Goal: Task Accomplishment & Management: Complete application form

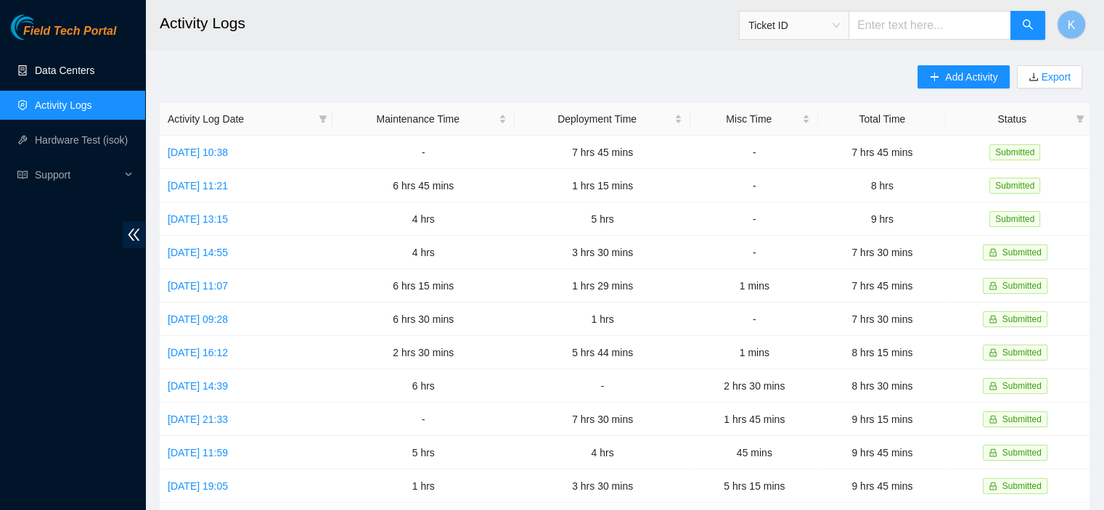
click at [73, 76] on link "Data Centers" at bounding box center [65, 71] width 60 height 12
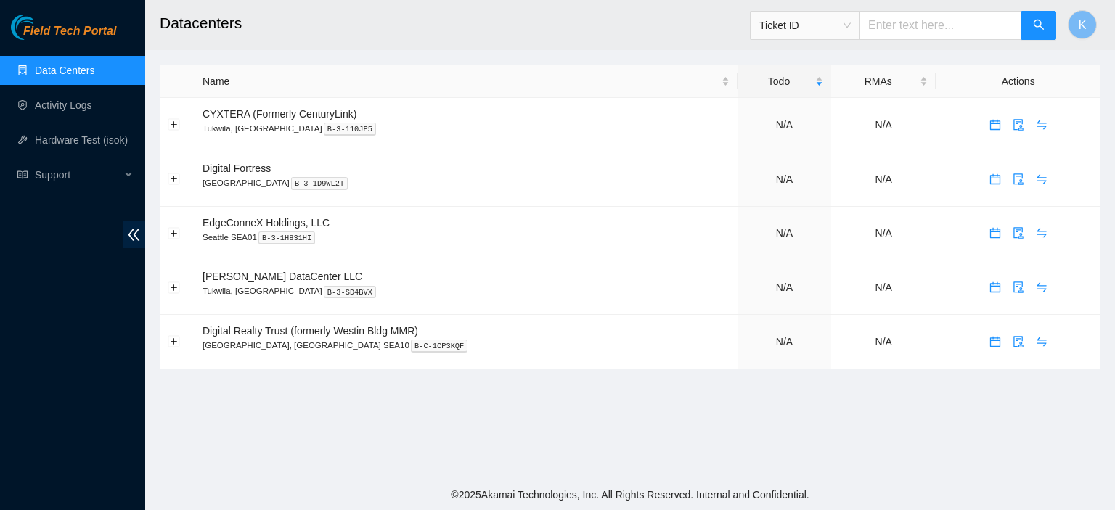
click at [73, 76] on link "Data Centers" at bounding box center [65, 71] width 60 height 12
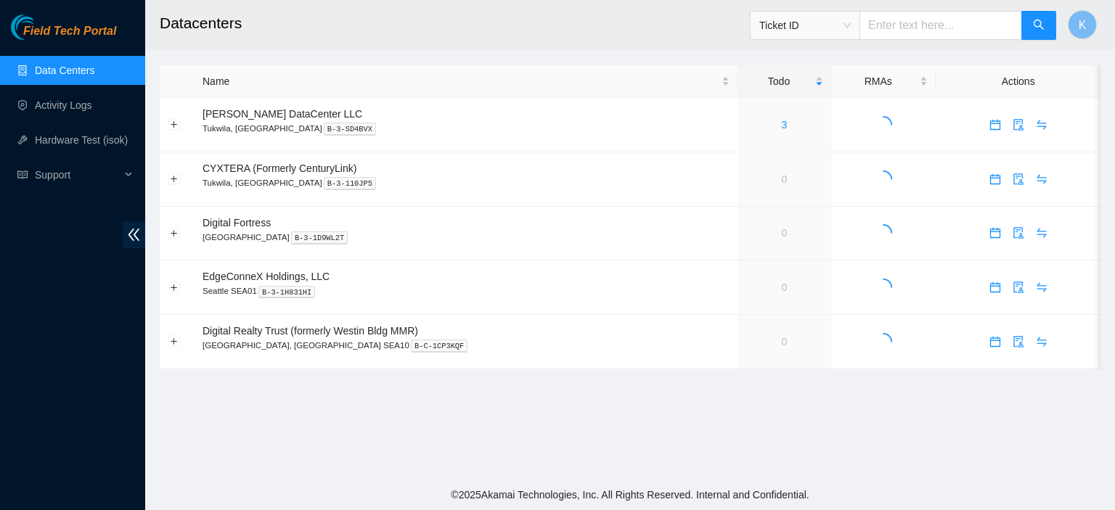
click at [720, 462] on main "Datacenters Ticket ID K Name Todo RMAs Actions Sabey DataCenter LLC Tukwila, WA…" at bounding box center [630, 240] width 970 height 480
click at [73, 104] on link "Activity Logs" at bounding box center [63, 105] width 57 height 12
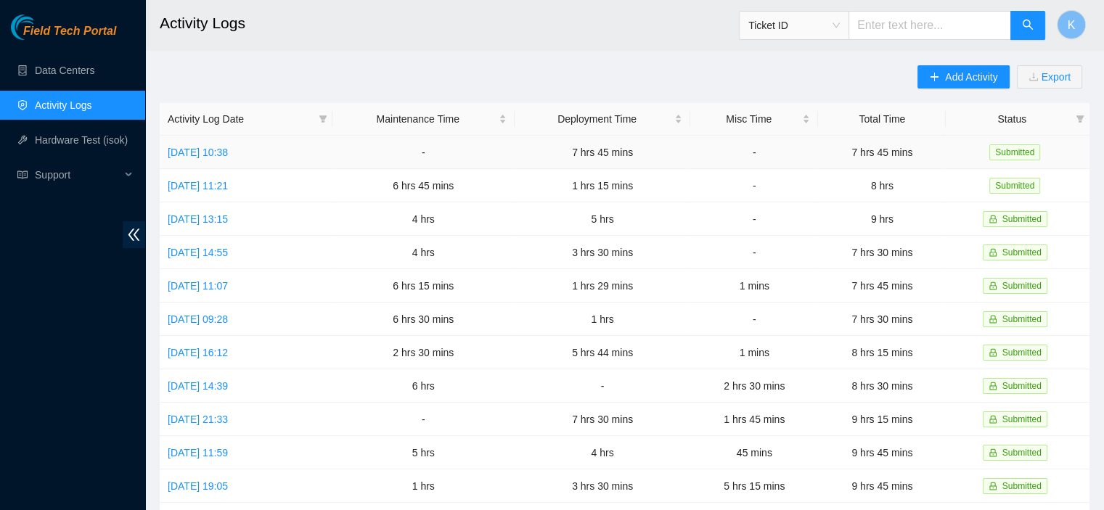
click at [197, 142] on td "Fri, 22 Aug 2025 10:38" at bounding box center [246, 152] width 173 height 33
click at [209, 159] on td "Fri, 22 Aug 2025 10:38" at bounding box center [246, 152] width 173 height 33
click at [214, 154] on link "Fri, 22 Aug 2025 10:38" at bounding box center [198, 153] width 60 height 12
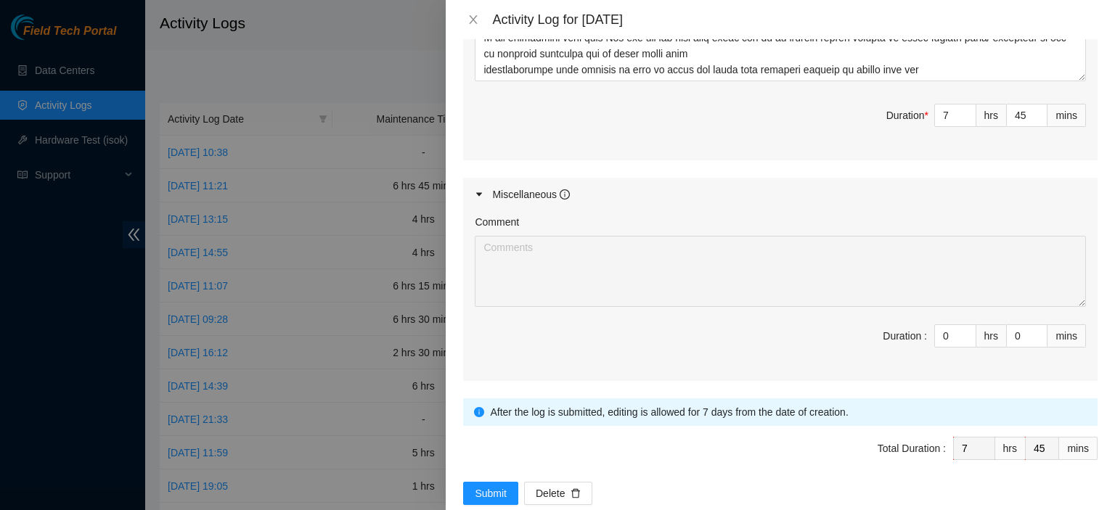
scroll to position [747, 0]
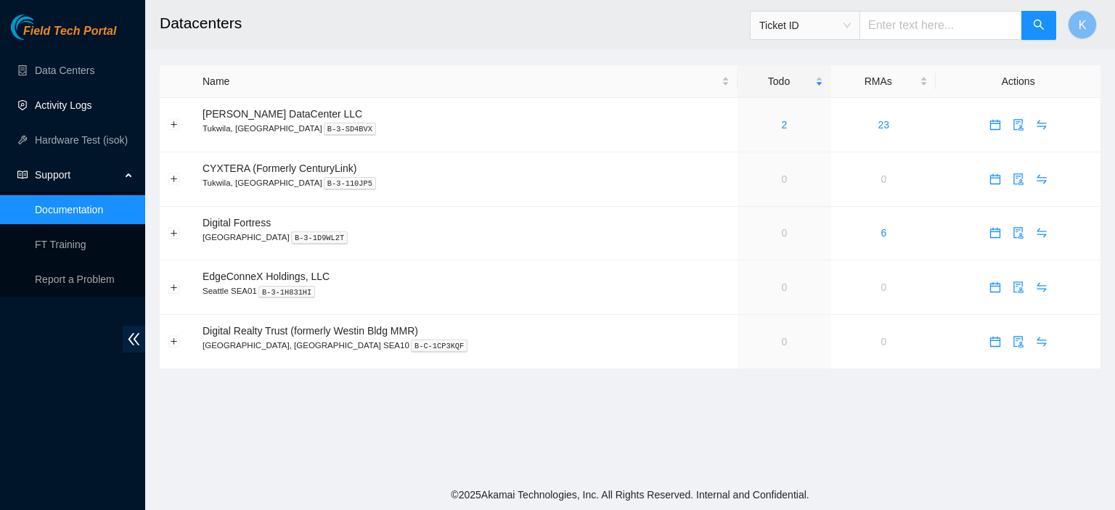
click at [65, 101] on link "Activity Logs" at bounding box center [63, 105] width 57 height 12
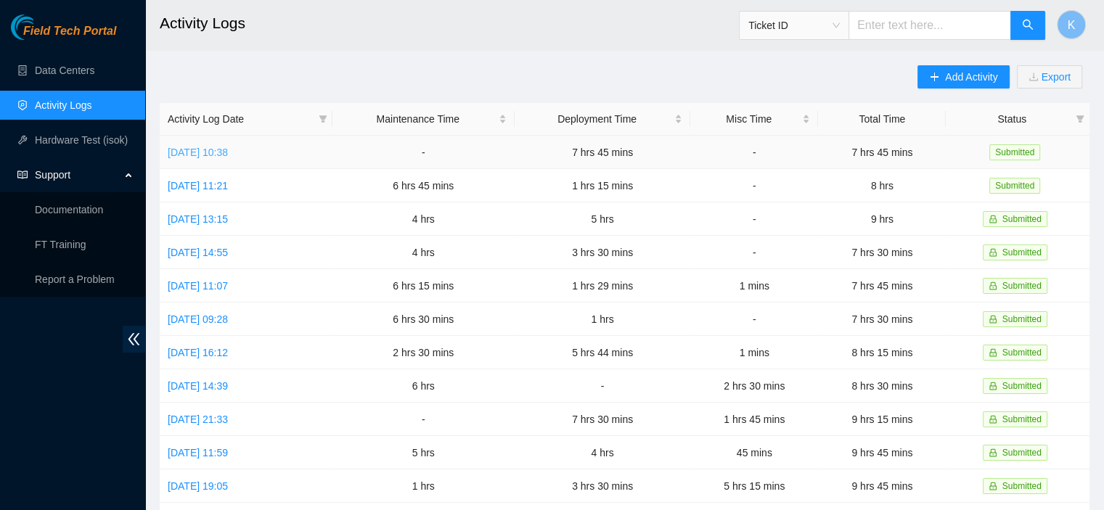
click at [228, 156] on link "Fri, 22 Aug 2025 10:38" at bounding box center [198, 153] width 60 height 12
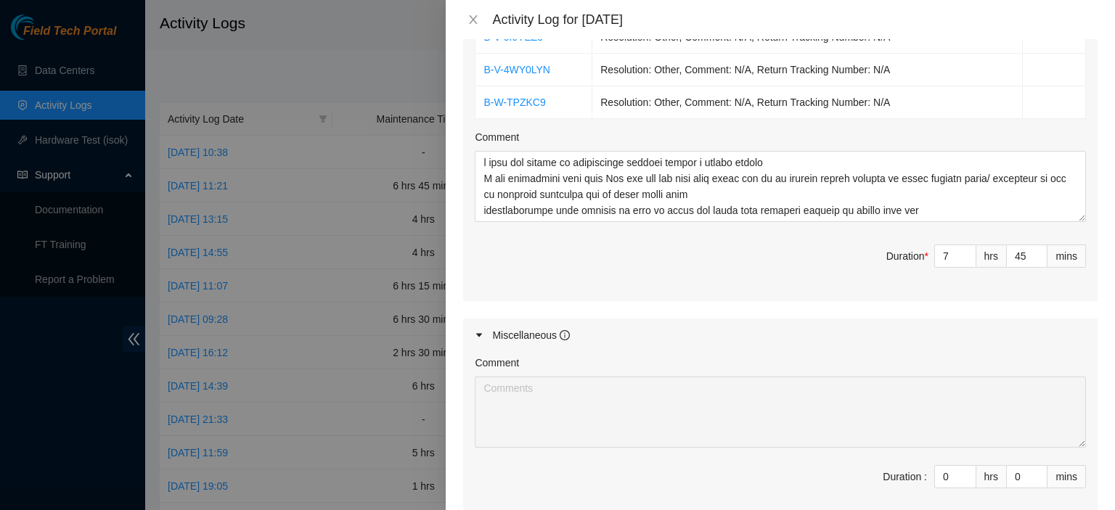
scroll to position [581, 0]
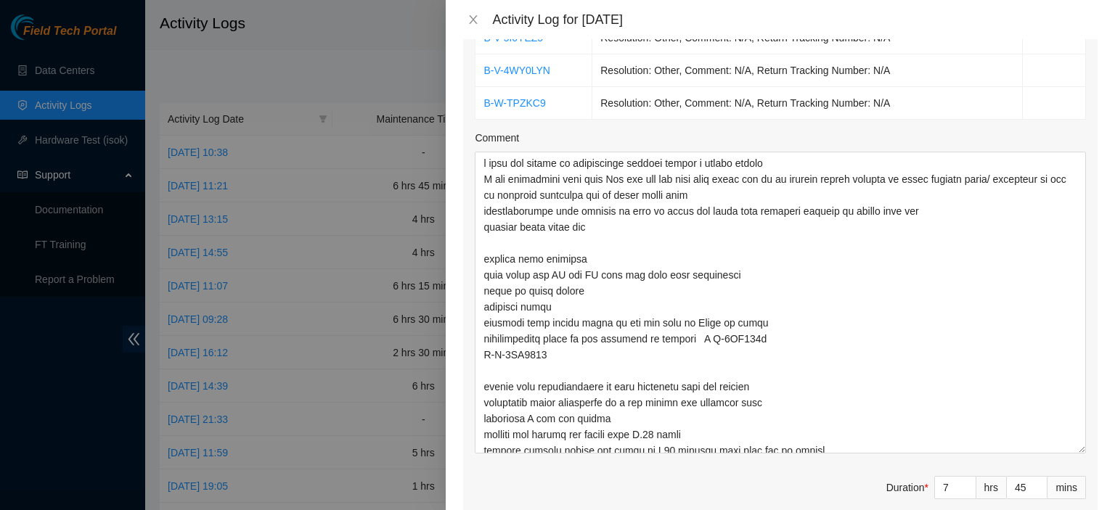
drag, startPoint x: 1068, startPoint y: 217, endPoint x: 1095, endPoint y: 455, distance: 239.6
click at [1095, 455] on div "Note: This activity log is for informational purposes only. You will not be pai…" at bounding box center [780, 274] width 669 height 471
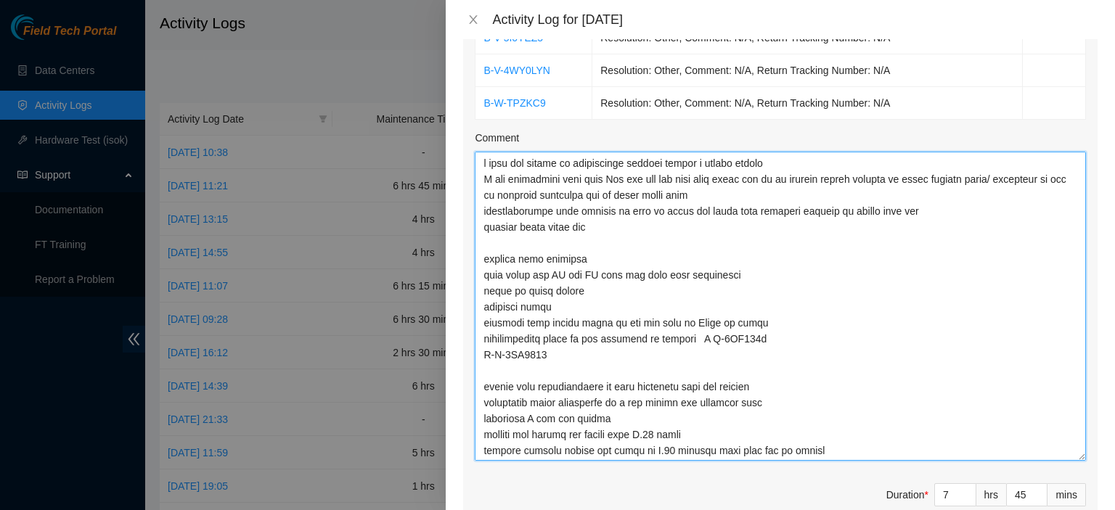
scroll to position [208, 0]
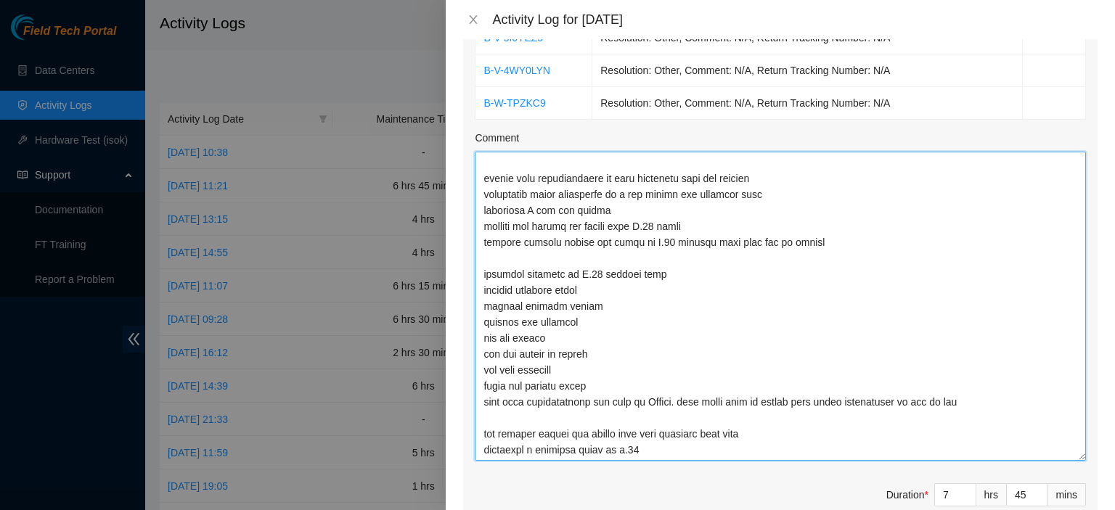
click at [578, 371] on textarea "Comment" at bounding box center [780, 306] width 611 height 309
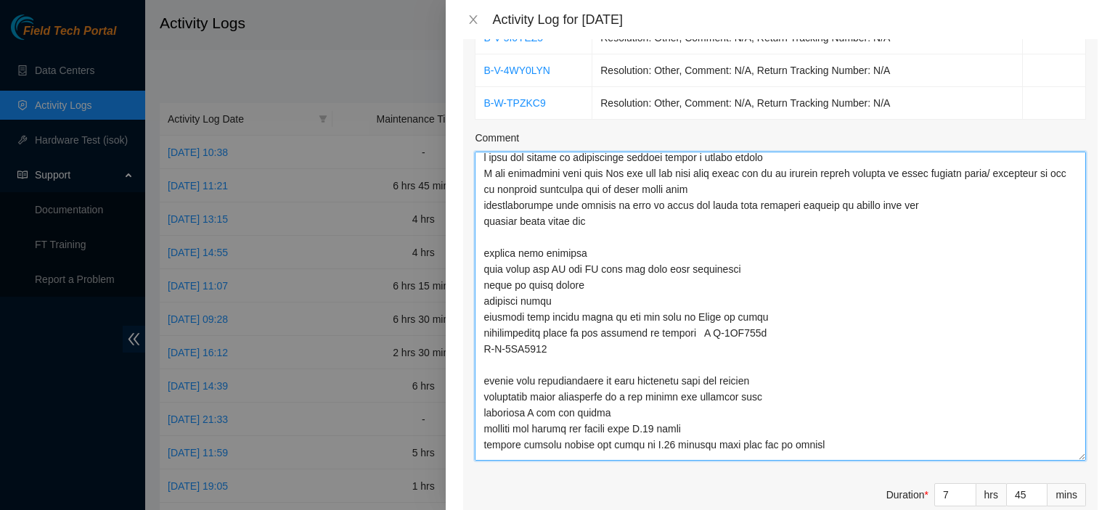
scroll to position [0, 0]
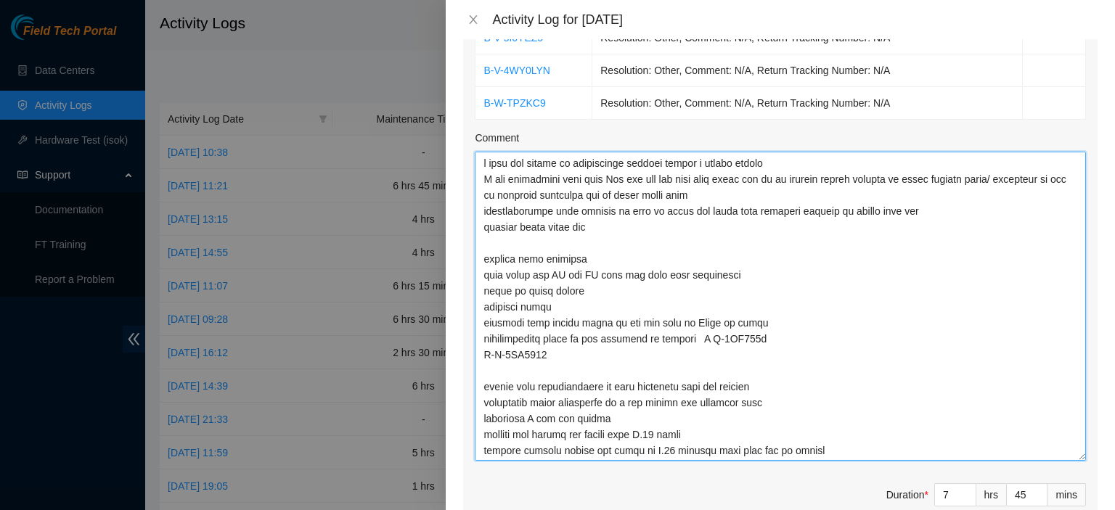
click at [536, 287] on textarea "Comment" at bounding box center [780, 306] width 611 height 309
drag, startPoint x: 536, startPoint y: 287, endPoint x: 546, endPoint y: 338, distance: 51.7
click at [546, 338] on textarea "Comment" at bounding box center [780, 306] width 611 height 309
click at [524, 292] on textarea "Comment" at bounding box center [780, 306] width 611 height 309
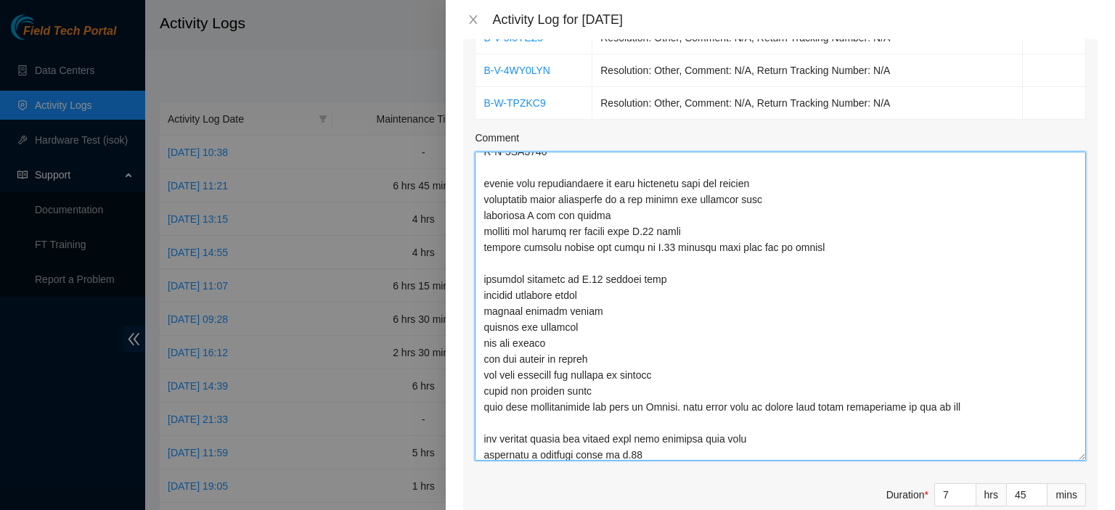
scroll to position [208, 0]
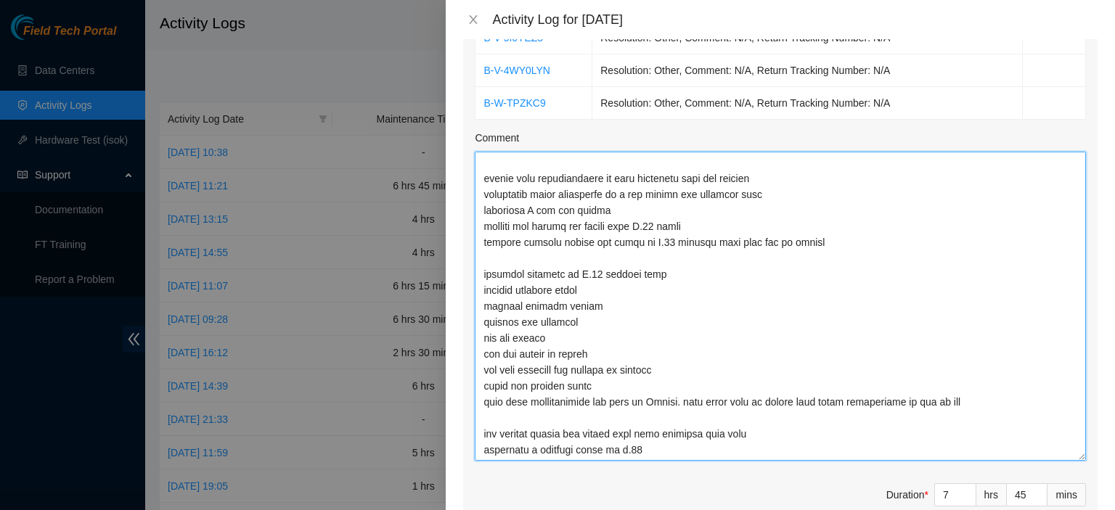
click at [597, 386] on textarea "Comment" at bounding box center [780, 306] width 611 height 309
click at [592, 287] on textarea "Comment" at bounding box center [780, 306] width 611 height 309
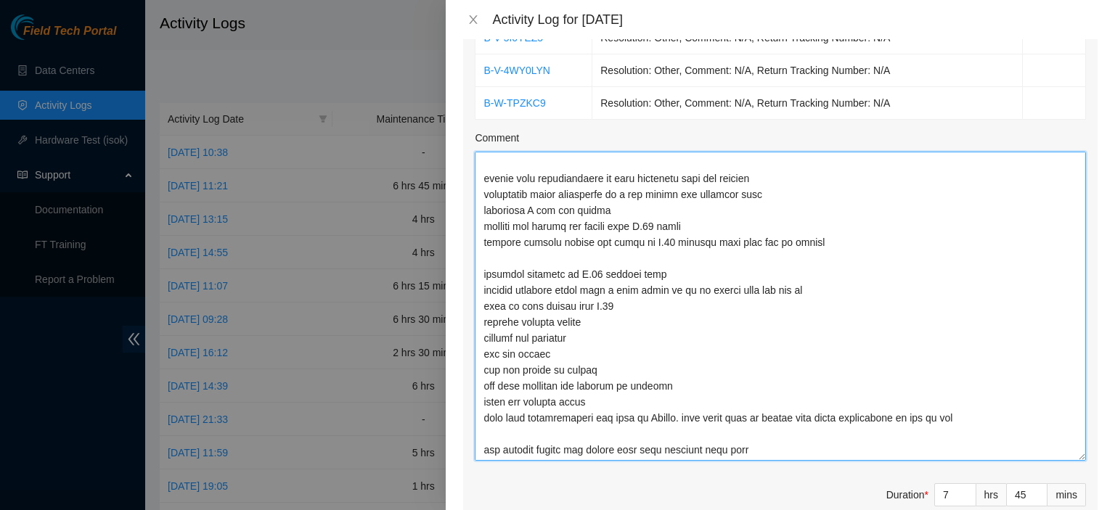
type textarea "i cant add things to maintenance without having a ticket number I was discussin…"
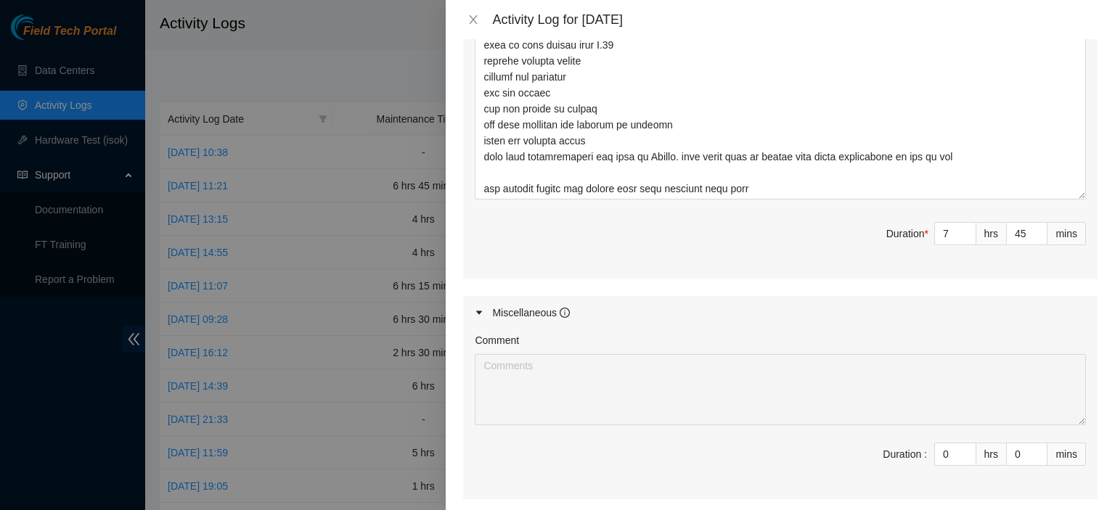
scroll to position [846, 0]
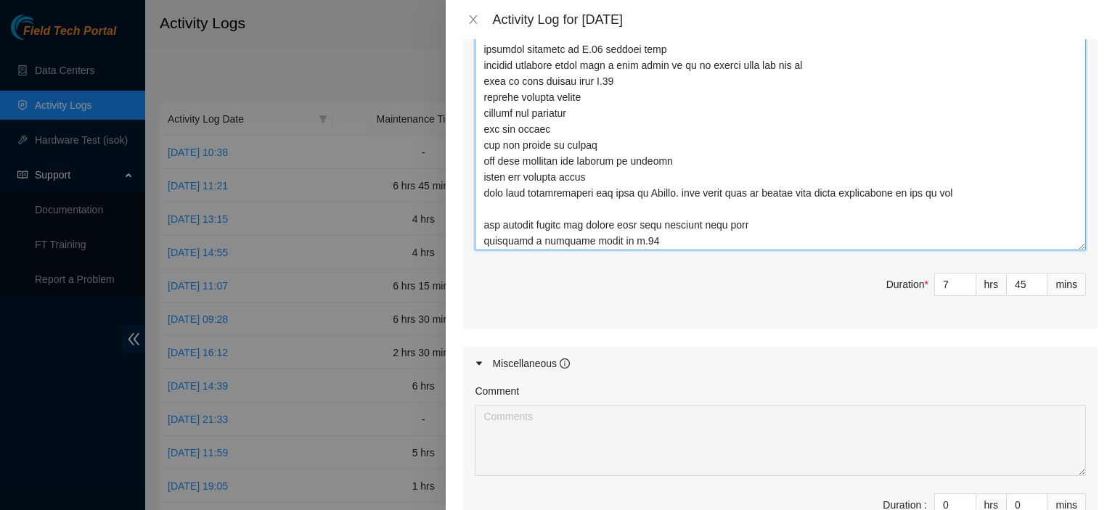
drag, startPoint x: 1067, startPoint y: 188, endPoint x: 1064, endPoint y: 245, distance: 56.7
click at [1064, 245] on textarea "Comment" at bounding box center [780, 69] width 611 height 364
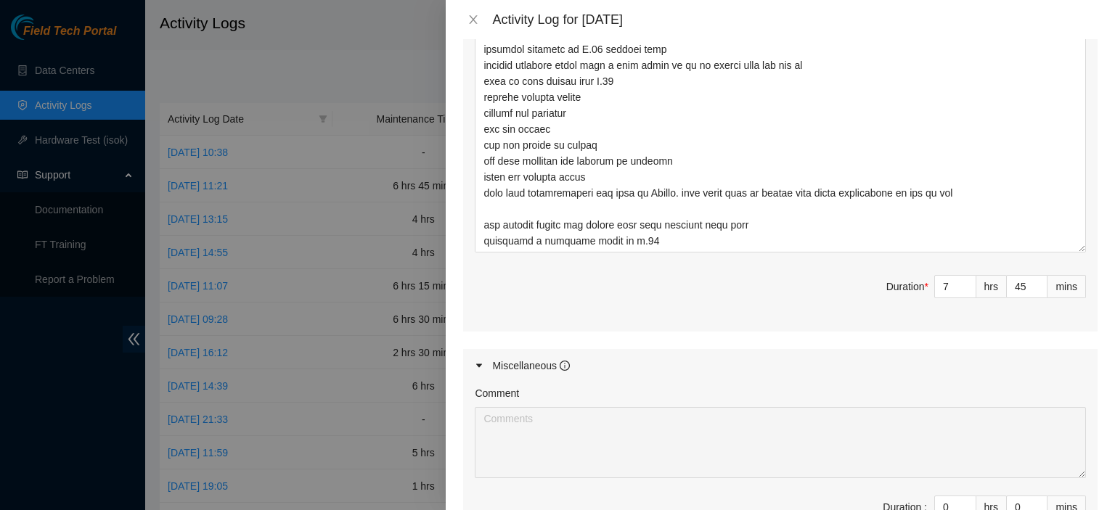
scroll to position [1042, 0]
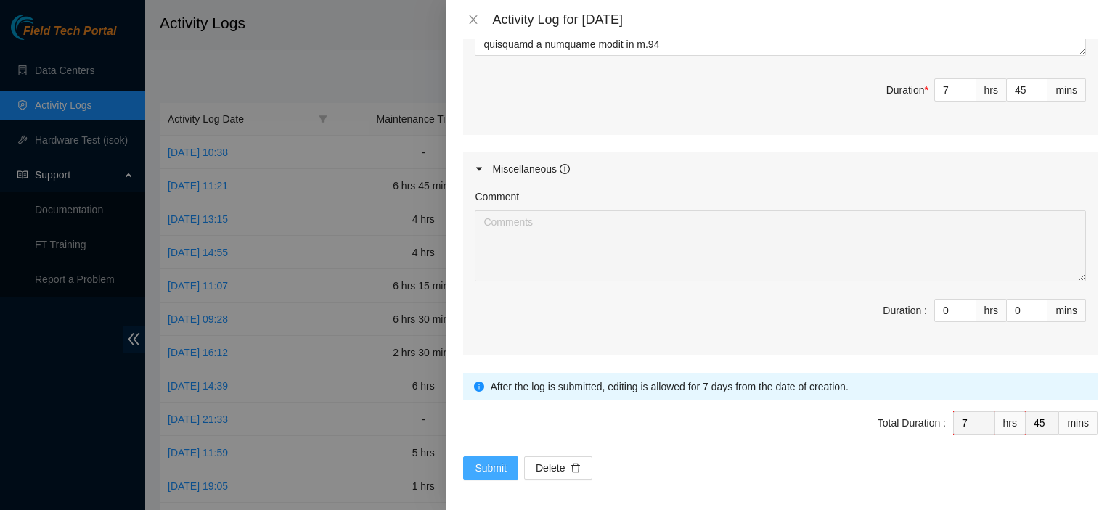
click at [466, 459] on button "Submit" at bounding box center [490, 468] width 55 height 23
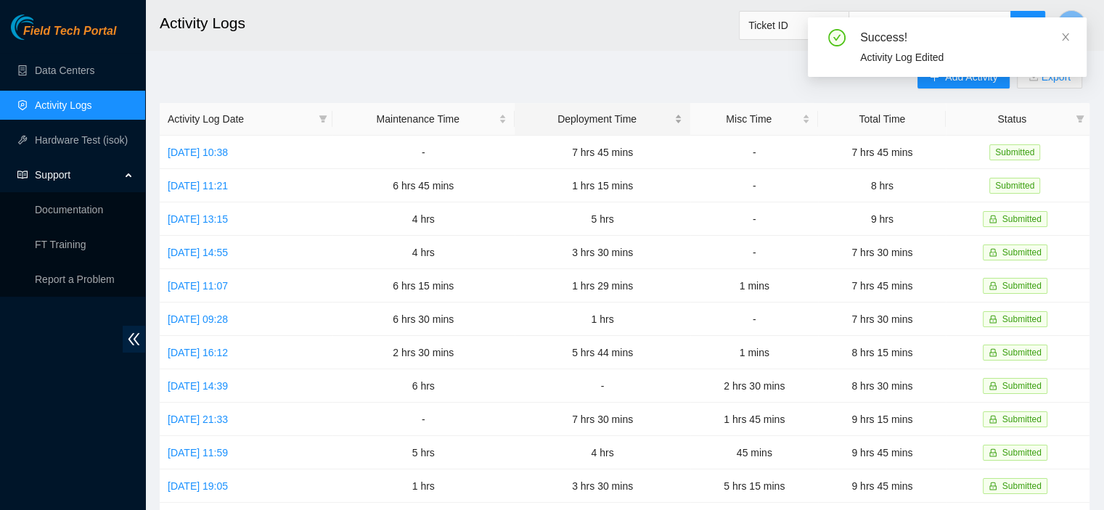
click at [682, 111] on div "Deployment Time" at bounding box center [603, 119] width 160 height 16
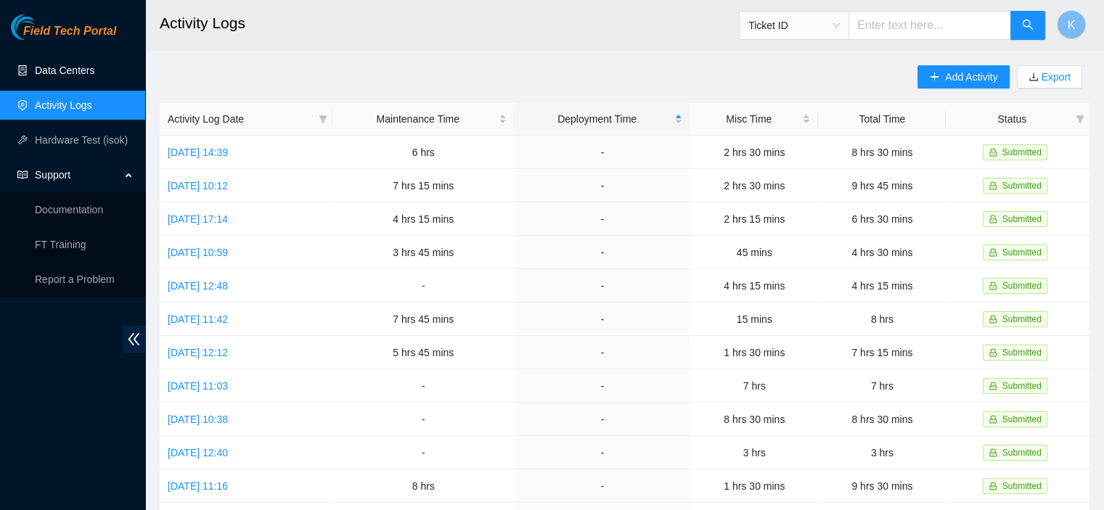
click at [57, 70] on link "Data Centers" at bounding box center [65, 71] width 60 height 12
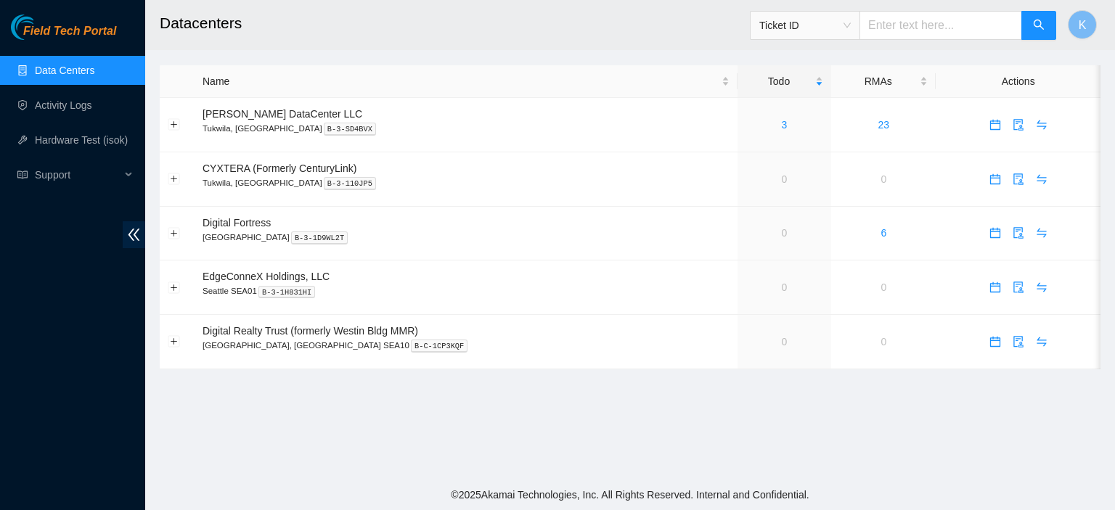
click at [86, 67] on link "Data Centers" at bounding box center [65, 71] width 60 height 12
click at [354, 38] on h2 "Datacenters" at bounding box center [540, 23] width 760 height 46
